Goal: Contribute content

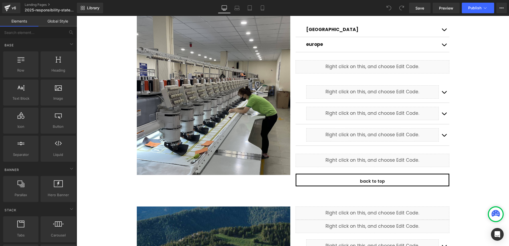
scroll to position [563, 0]
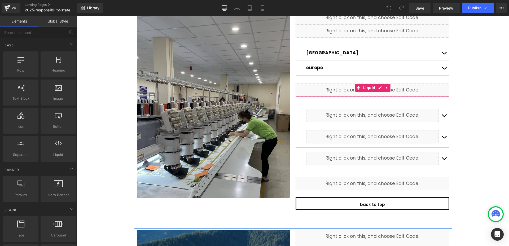
click at [336, 90] on div "Liquid" at bounding box center [373, 89] width 154 height 13
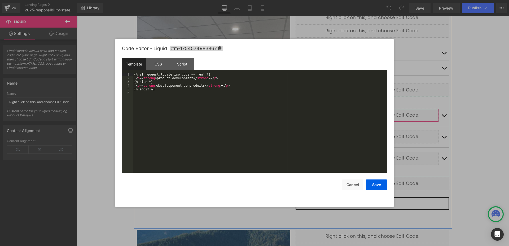
click at [379, 114] on div "Liquid" at bounding box center [372, 115] width 133 height 13
click at [345, 183] on button "Cancel" at bounding box center [352, 184] width 21 height 11
click at [381, 134] on div "Liquid" at bounding box center [372, 136] width 133 height 13
click at [357, 184] on button "Cancel" at bounding box center [352, 184] width 21 height 11
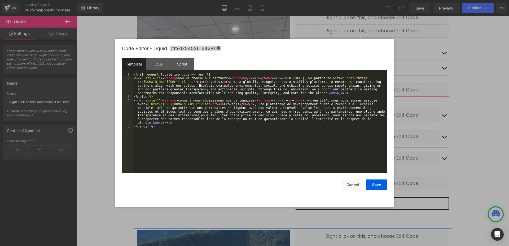
click at [379, 88] on div "Liquid" at bounding box center [373, 89] width 154 height 13
click at [377, 99] on div "{% if request.locale.iso_code == 'en' %} < p > < u style = "" > < strong > how …" at bounding box center [260, 127] width 254 height 108
click at [372, 184] on button "Save" at bounding box center [376, 184] width 21 height 11
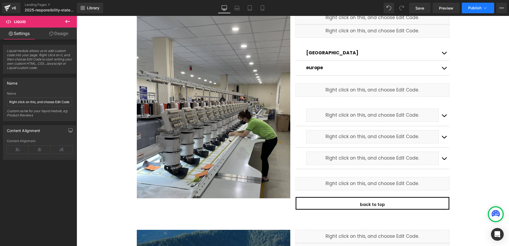
click at [473, 9] on span "Publish" at bounding box center [474, 8] width 13 height 4
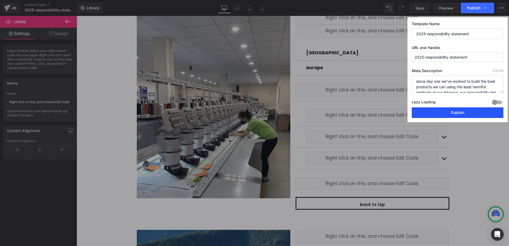
click at [455, 111] on button "Publish" at bounding box center [458, 112] width 92 height 11
